Goal: Find specific page/section: Find specific page/section

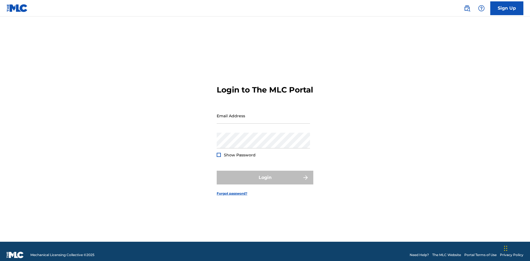
scroll to position [7, 0]
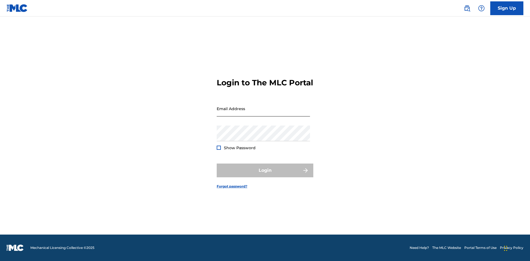
click at [263, 113] on input "Email Address" at bounding box center [262, 109] width 93 height 16
type input "[EMAIL_ADDRESS][DOMAIN_NAME]"
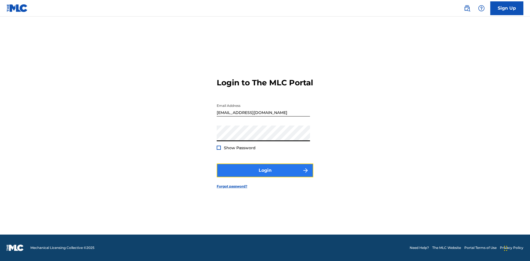
click at [265, 175] on button "Login" at bounding box center [264, 171] width 97 height 14
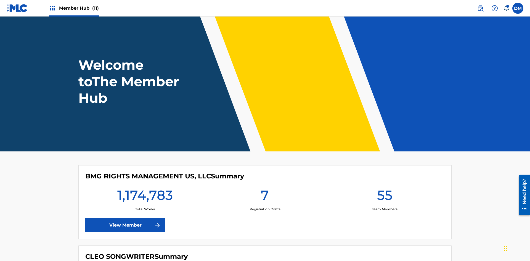
click at [79, 8] on span "Member Hub (11)" at bounding box center [79, 8] width 40 height 6
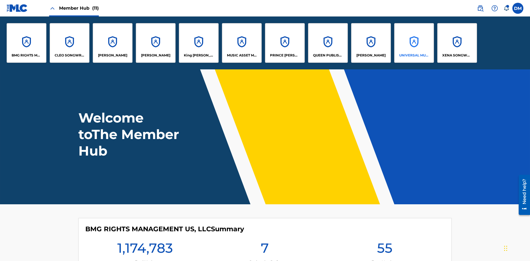
click at [413, 55] on p "UNIVERSAL MUSIC PUB GROUP" at bounding box center [414, 55] width 30 height 5
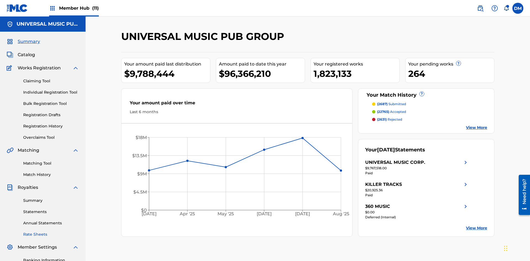
click at [51, 232] on link "Rate Sheets" at bounding box center [51, 235] width 56 height 6
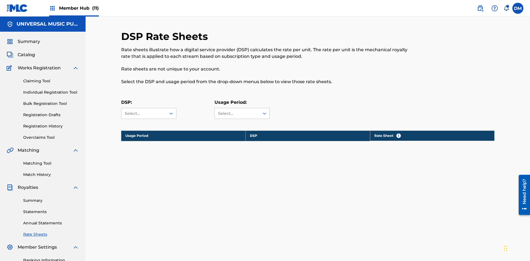
scroll to position [75, 0]
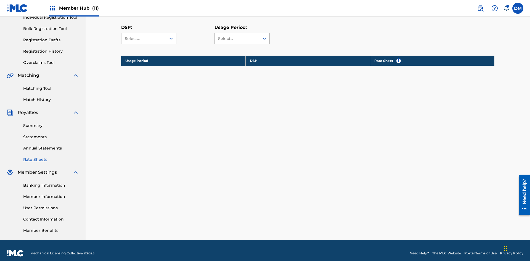
click at [242, 39] on div "Select..." at bounding box center [237, 39] width 38 height 6
